Goal: Answer question/provide support

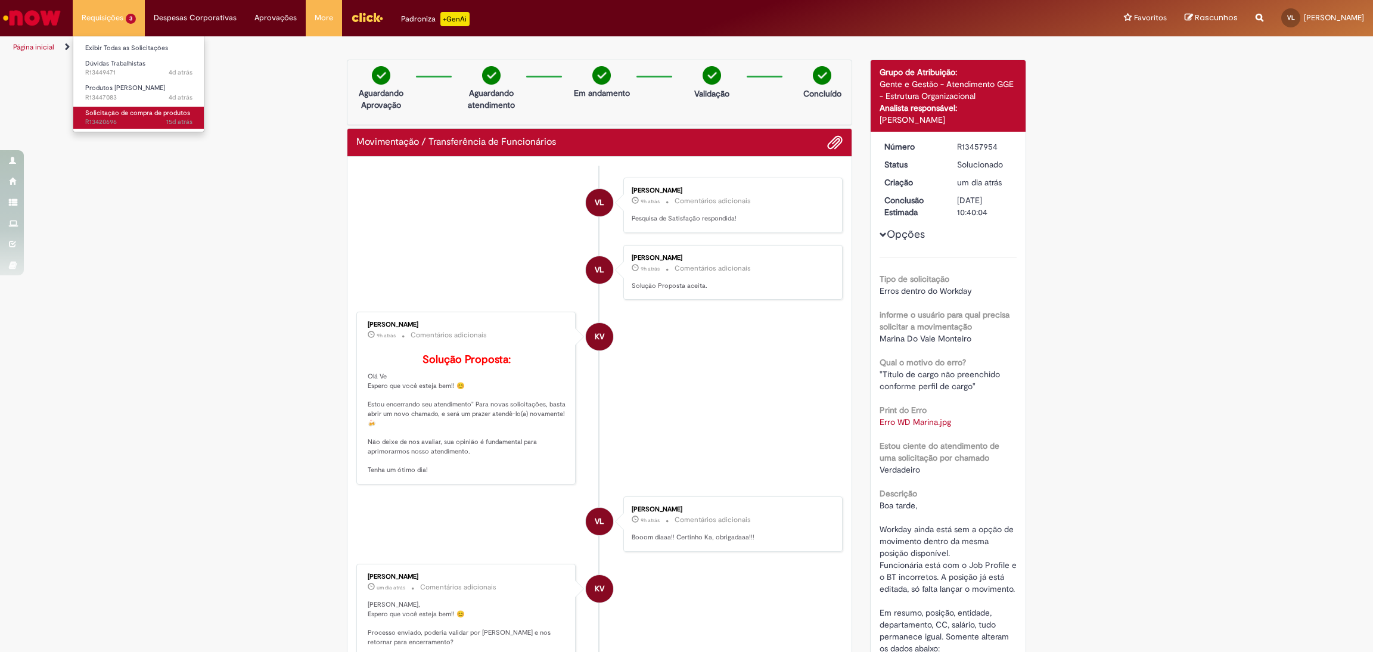
click at [102, 111] on span "Solicitação de compra de produtos" at bounding box center [137, 112] width 105 height 9
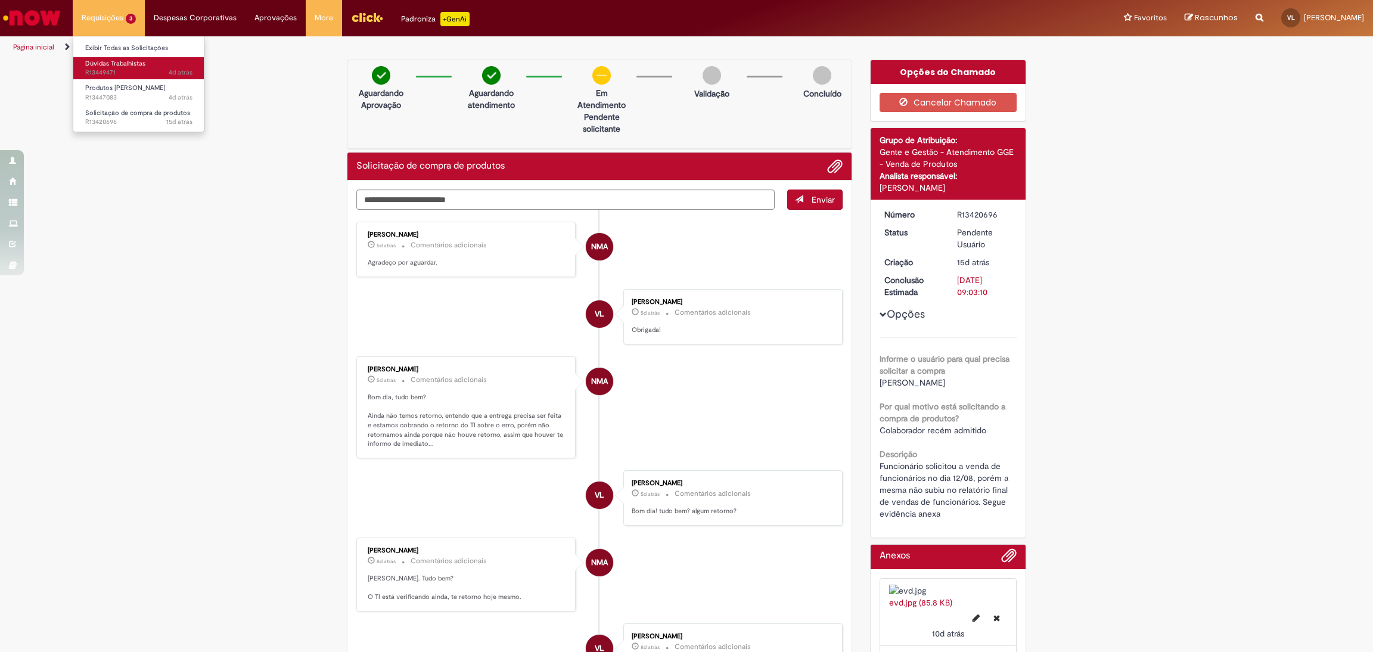
click at [138, 76] on span "4d atrás 4 dias atrás R13449471" at bounding box center [138, 73] width 107 height 10
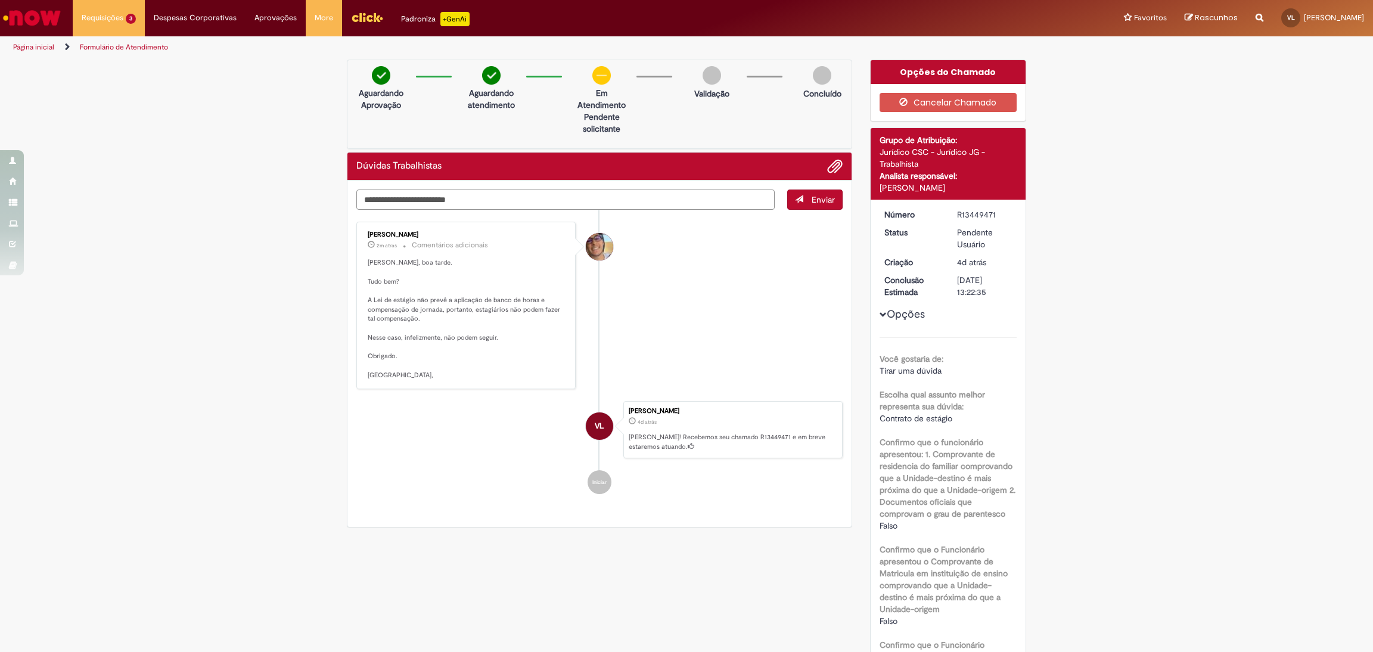
click at [449, 207] on textarea "Digite sua mensagem aqui..." at bounding box center [565, 199] width 418 height 20
type textarea "**********"
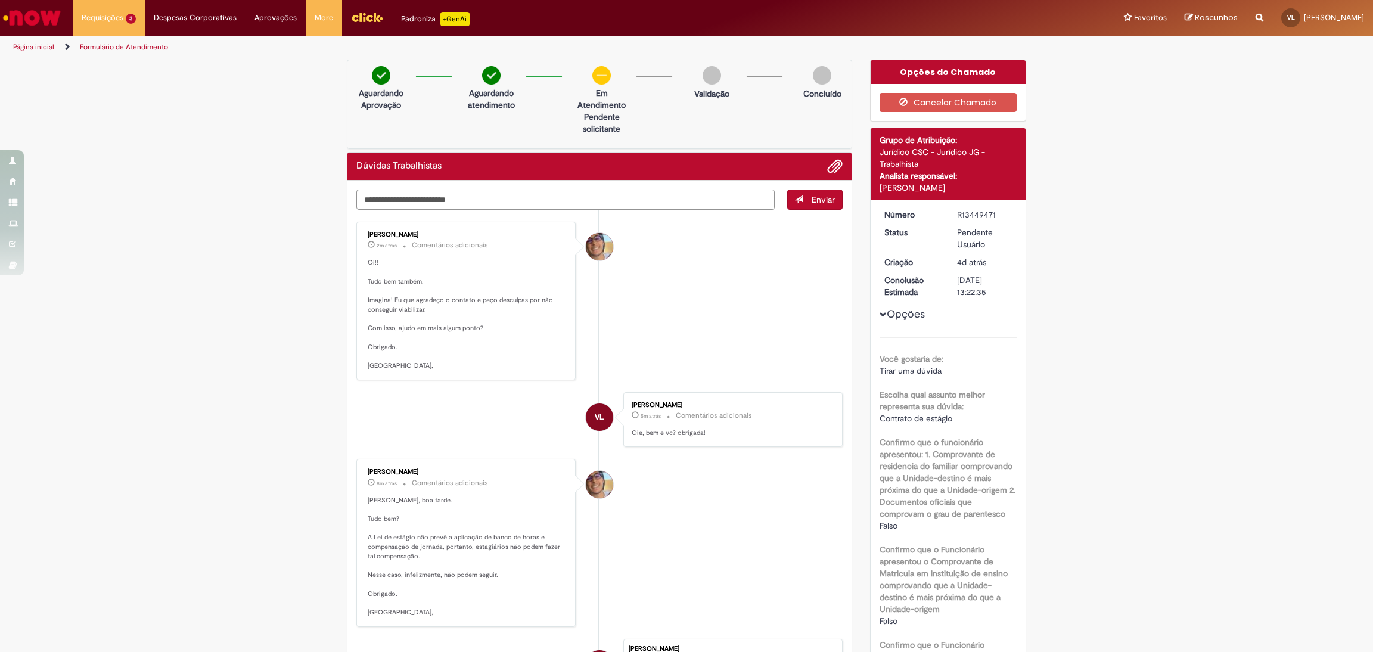
click at [604, 207] on textarea "Digite sua mensagem aqui..." at bounding box center [565, 199] width 418 height 20
type textarea "**********"
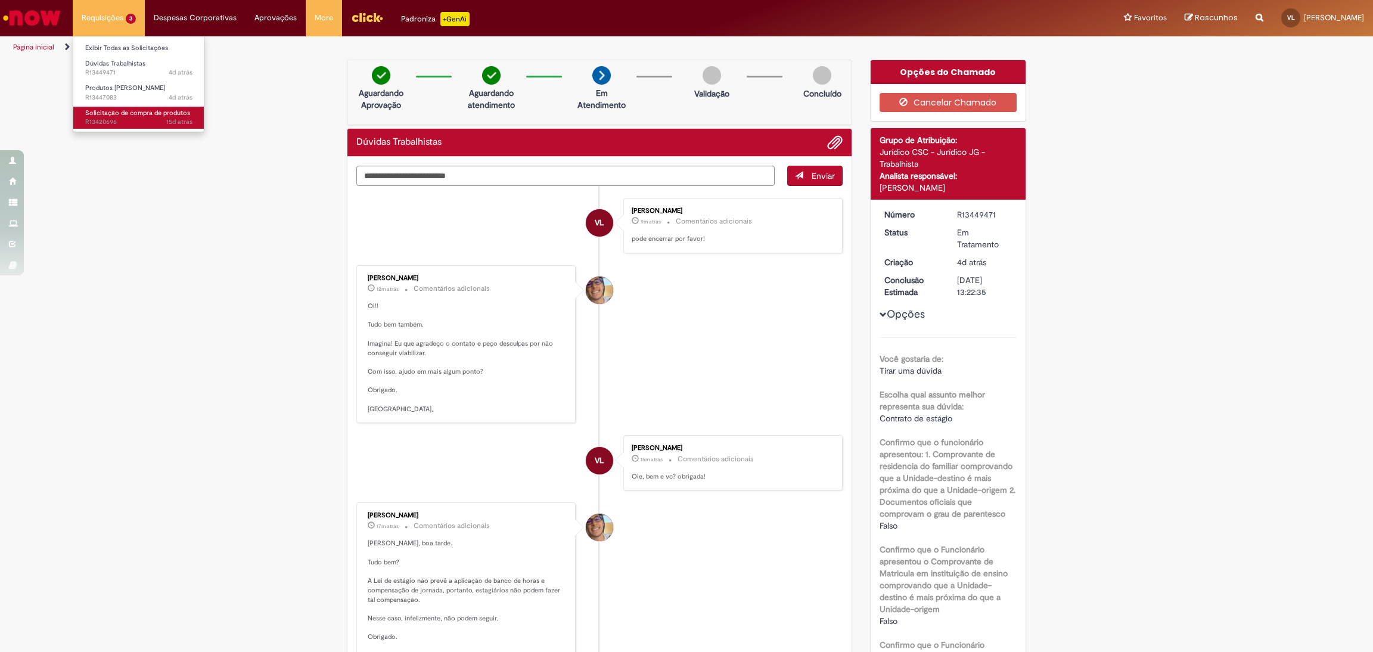
click at [114, 116] on span "Solicitação de compra de produtos" at bounding box center [137, 112] width 105 height 9
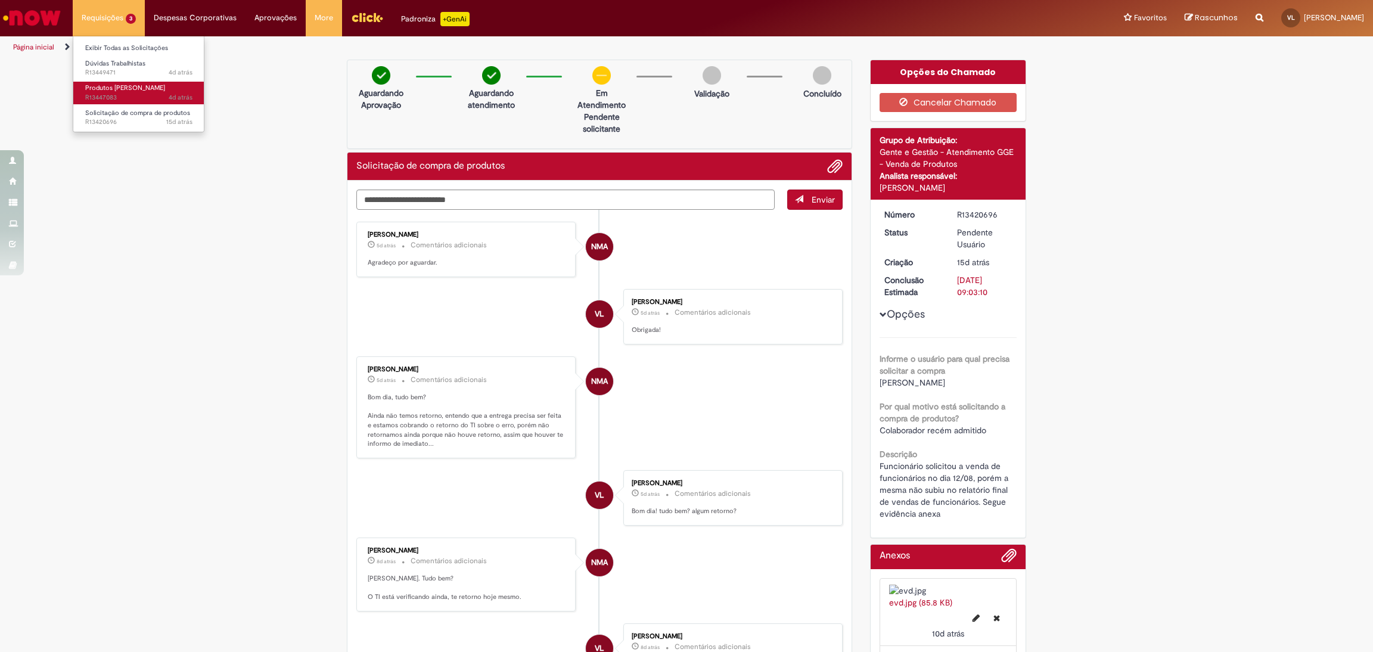
click at [105, 93] on span "4d atrás 4 dias atrás R13447083" at bounding box center [138, 98] width 107 height 10
click at [102, 70] on span "4d atrás 4 dias atrás R13449471" at bounding box center [138, 73] width 107 height 10
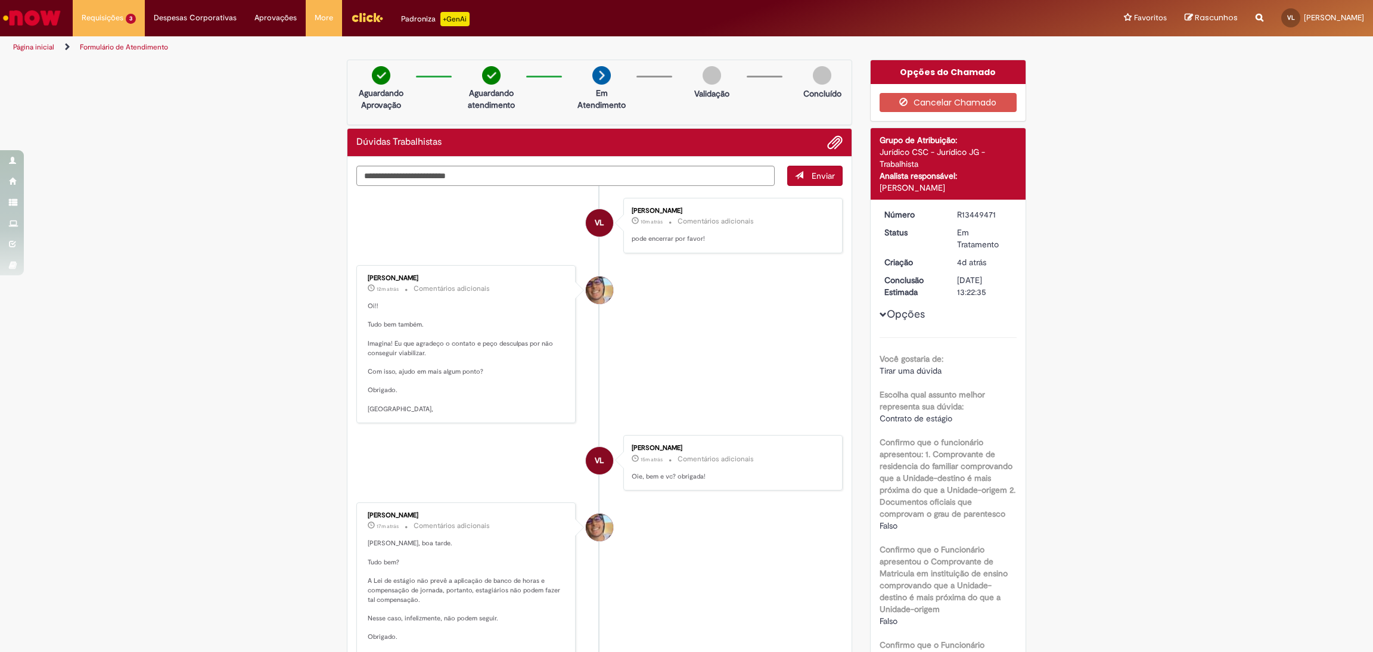
drag, startPoint x: 477, startPoint y: 219, endPoint x: 455, endPoint y: 175, distance: 49.3
click at [473, 201] on li "VL [PERSON_NAME] 10m atrás 10 minutos atrás Comentários adicionais pode encerra…" at bounding box center [599, 225] width 486 height 55
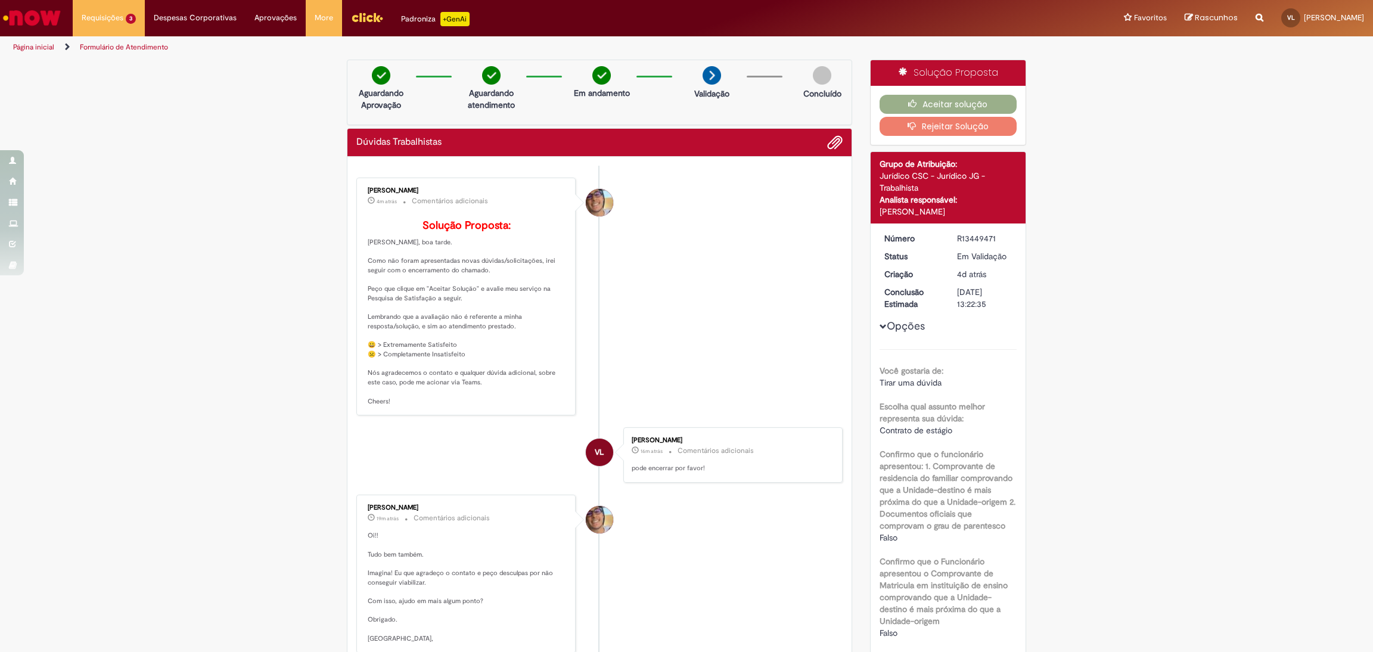
click at [947, 89] on div "Aceitar solução Rejeitar Solução" at bounding box center [949, 115] width 156 height 59
click at [949, 97] on button "Aceitar solução" at bounding box center [948, 104] width 138 height 19
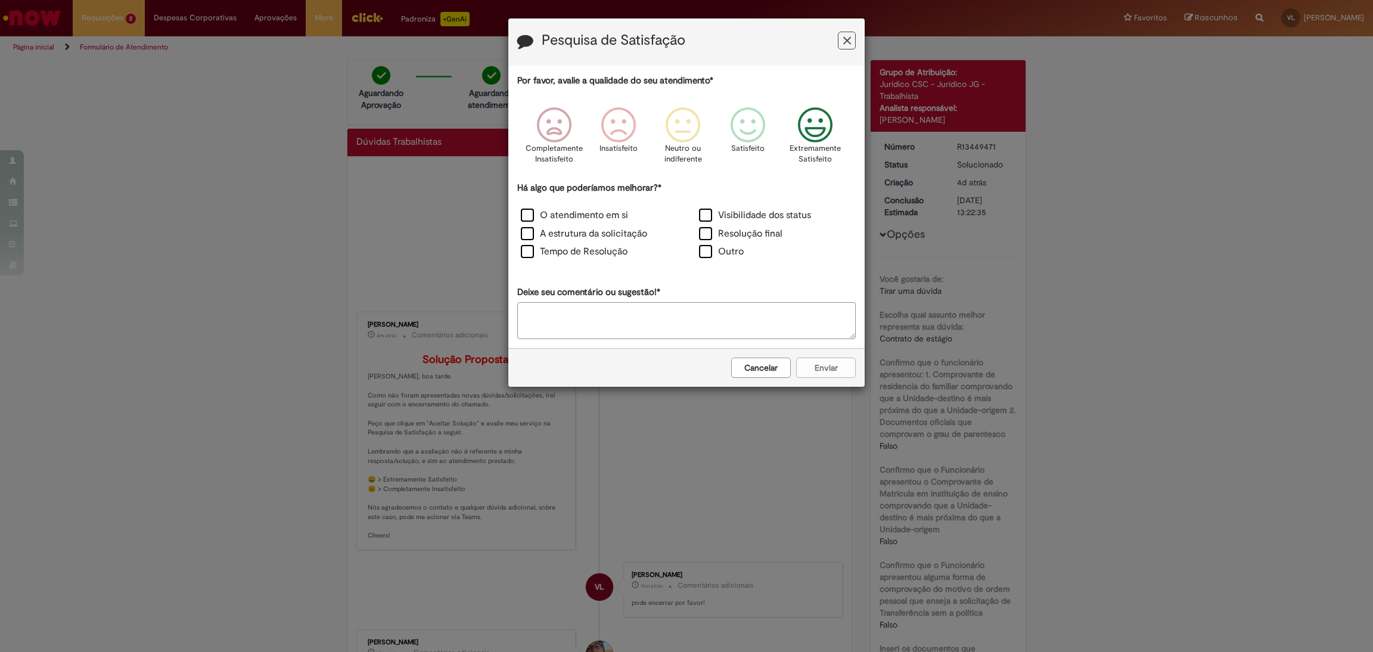
click at [800, 136] on icon "Feedback" at bounding box center [815, 125] width 45 height 36
click at [598, 220] on label "O atendimento em si" at bounding box center [574, 216] width 107 height 14
click at [838, 368] on button "Enviar" at bounding box center [826, 368] width 60 height 20
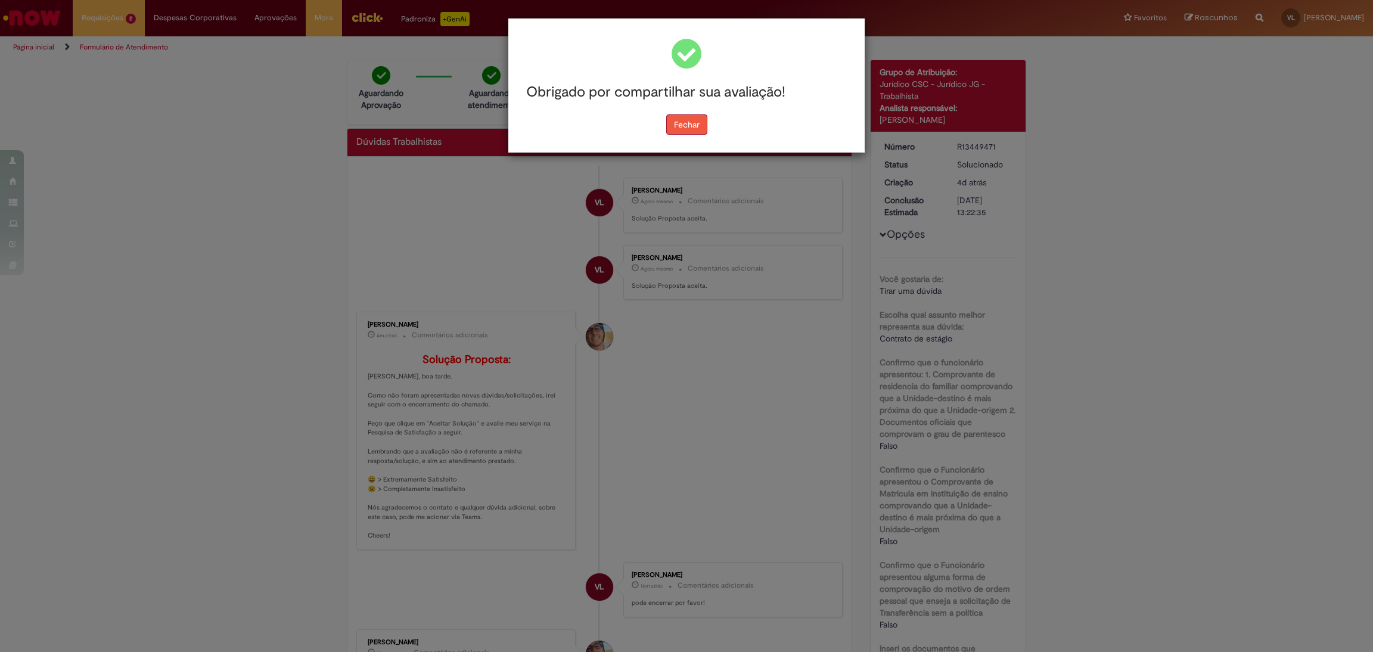
click at [692, 121] on button "Fechar" at bounding box center [686, 124] width 41 height 20
